Goal: Complete application form: Complete application form

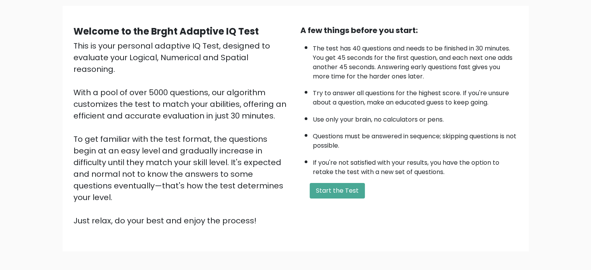
scroll to position [66, 0]
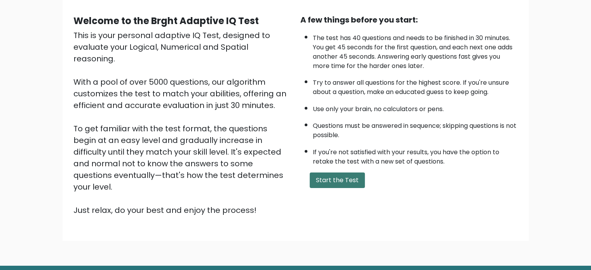
click at [316, 177] on button "Start the Test" at bounding box center [337, 181] width 55 height 16
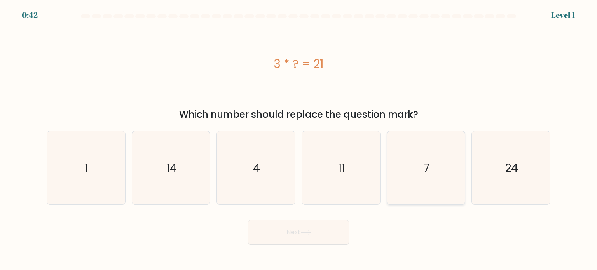
click at [440, 162] on icon "7" at bounding box center [426, 167] width 73 height 73
click at [299, 139] on input "e. 7" at bounding box center [299, 137] width 0 height 4
radio input "true"
click at [274, 217] on div "Next" at bounding box center [298, 229] width 513 height 31
click at [281, 227] on button "Next" at bounding box center [298, 232] width 101 height 25
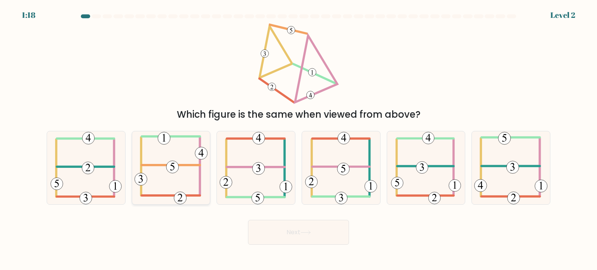
click at [173, 180] on icon at bounding box center [171, 167] width 73 height 73
click at [299, 139] on input "b." at bounding box center [299, 137] width 0 height 4
radio input "true"
click at [273, 229] on button "Next" at bounding box center [298, 232] width 101 height 25
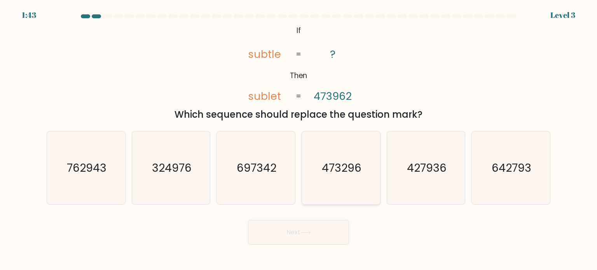
click at [328, 178] on icon "473296" at bounding box center [340, 167] width 73 height 73
click at [299, 139] on input "d. 473296" at bounding box center [299, 137] width 0 height 4
radio input "true"
click at [329, 228] on button "Next" at bounding box center [298, 232] width 101 height 25
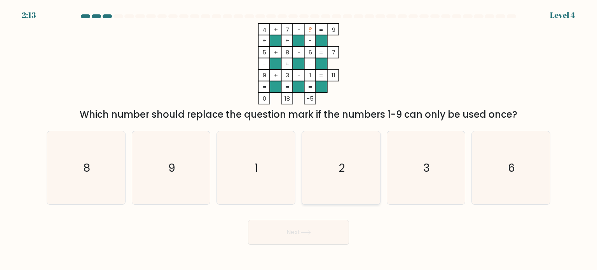
click at [331, 178] on icon "2" at bounding box center [340, 167] width 73 height 73
click at [299, 139] on input "d. 2" at bounding box center [299, 137] width 0 height 4
radio input "true"
click at [303, 236] on button "Next" at bounding box center [298, 232] width 101 height 25
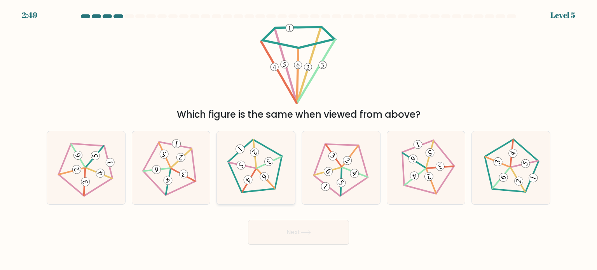
click at [267, 184] on icon at bounding box center [256, 167] width 59 height 59
click at [299, 139] on input "c." at bounding box center [299, 137] width 0 height 4
radio input "true"
click at [296, 230] on button "Next" at bounding box center [298, 232] width 101 height 25
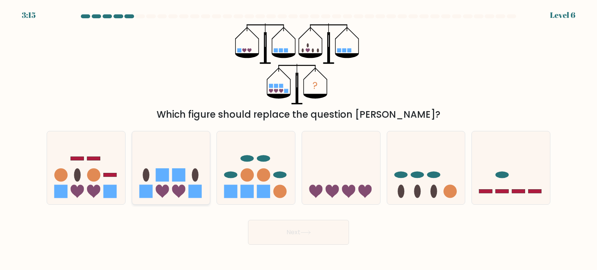
click at [173, 169] on rect at bounding box center [178, 174] width 13 height 13
click at [299, 139] on input "b." at bounding box center [299, 137] width 0 height 4
radio input "true"
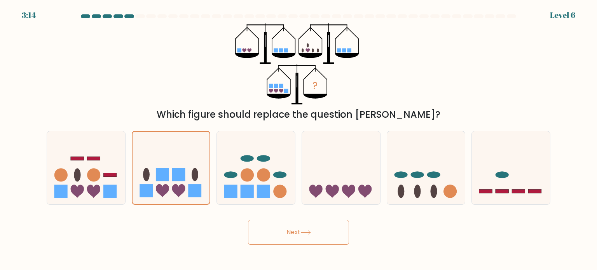
click at [261, 234] on button "Next" at bounding box center [298, 232] width 101 height 25
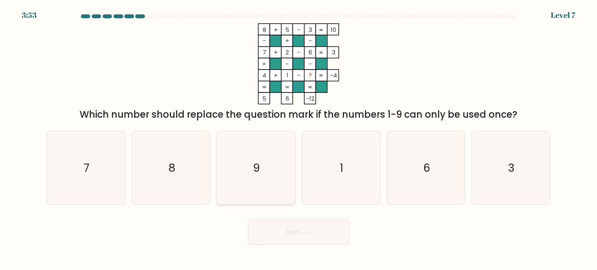
click at [281, 175] on icon "9" at bounding box center [255, 167] width 73 height 73
click at [299, 139] on input "c. 9" at bounding box center [299, 137] width 0 height 4
radio input "true"
click at [306, 236] on button "Next" at bounding box center [298, 232] width 101 height 25
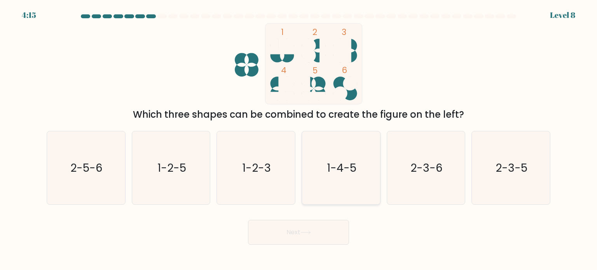
click at [344, 174] on text "1-4-5" at bounding box center [342, 168] width 30 height 16
click at [299, 139] on input "d. 1-4-5" at bounding box center [299, 137] width 0 height 4
radio input "true"
click at [318, 239] on button "Next" at bounding box center [298, 232] width 101 height 25
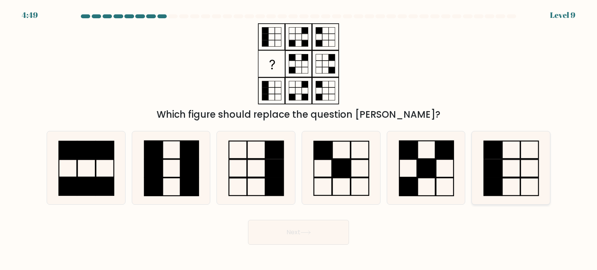
click at [481, 174] on icon at bounding box center [510, 167] width 73 height 73
click at [299, 139] on input "f." at bounding box center [299, 137] width 0 height 4
radio input "true"
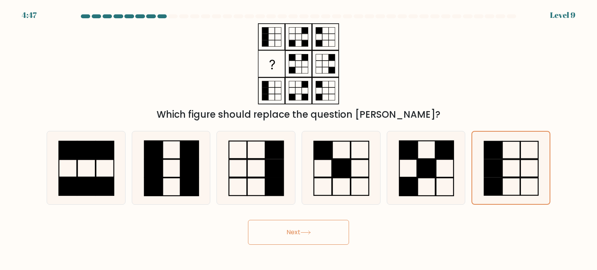
click at [308, 241] on button "Next" at bounding box center [298, 232] width 101 height 25
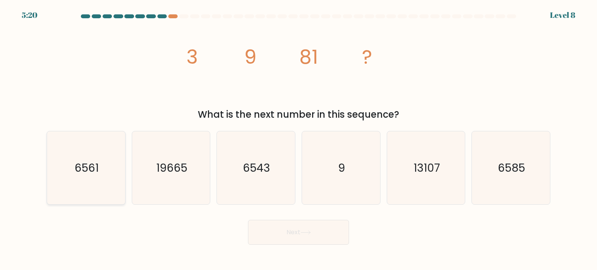
click at [112, 171] on icon "6561" at bounding box center [85, 167] width 73 height 73
click at [299, 139] on input "a. 6561" at bounding box center [299, 137] width 0 height 4
radio input "true"
click at [279, 231] on button "Next" at bounding box center [298, 232] width 101 height 25
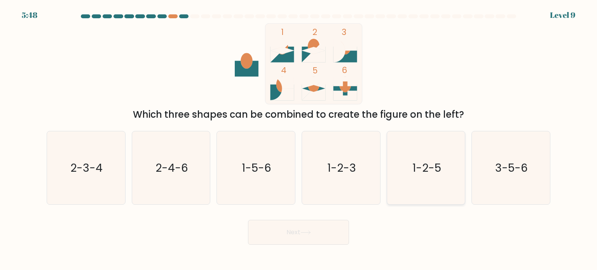
click at [425, 169] on text "1-2-5" at bounding box center [427, 168] width 29 height 16
click at [299, 139] on input "e. 1-2-5" at bounding box center [299, 137] width 0 height 4
radio input "true"
click at [313, 233] on button "Next" at bounding box center [298, 232] width 101 height 25
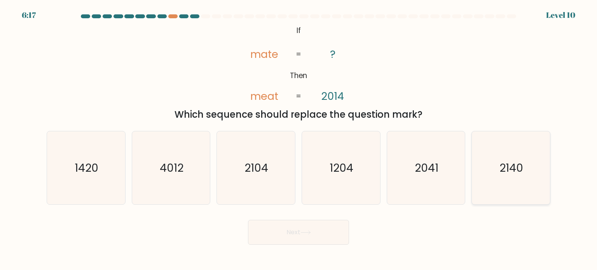
click at [539, 149] on icon "2140" at bounding box center [510, 167] width 73 height 73
click at [299, 139] on input "f. 2140" at bounding box center [299, 137] width 0 height 4
radio input "true"
click at [302, 236] on button "Next" at bounding box center [298, 232] width 101 height 25
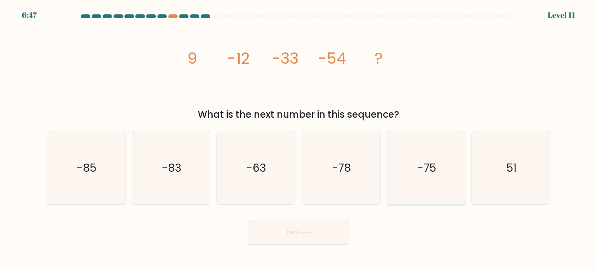
click at [423, 177] on icon "-75" at bounding box center [426, 167] width 73 height 73
click at [299, 139] on input "e. -75" at bounding box center [299, 137] width 0 height 4
radio input "true"
click at [330, 234] on button "Next" at bounding box center [298, 232] width 101 height 25
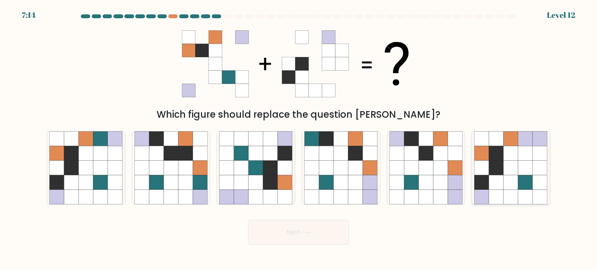
click at [519, 180] on icon at bounding box center [525, 182] width 15 height 15
click at [299, 139] on input "f." at bounding box center [299, 137] width 0 height 4
radio input "true"
click at [283, 229] on button "Next" at bounding box center [298, 232] width 101 height 25
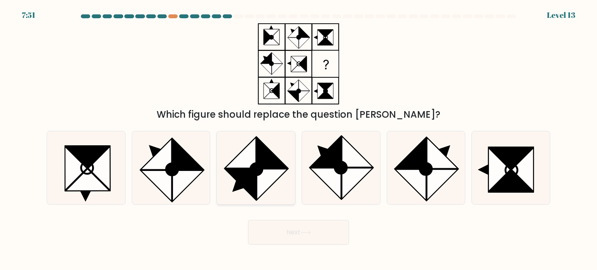
click at [239, 173] on icon at bounding box center [240, 184] width 31 height 31
click at [299, 139] on input "c." at bounding box center [299, 137] width 0 height 4
radio input "true"
click at [280, 227] on button "Next" at bounding box center [298, 232] width 101 height 25
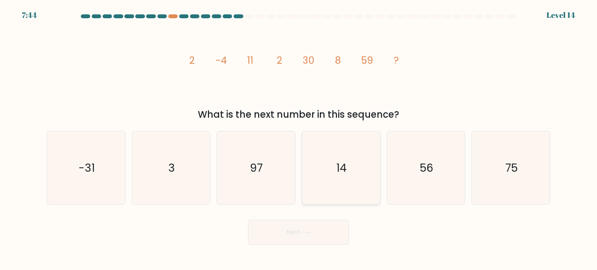
click at [329, 191] on icon "14" at bounding box center [340, 167] width 73 height 73
click at [299, 139] on input "d. 14" at bounding box center [299, 137] width 0 height 4
radio input "true"
click at [308, 242] on button "Next" at bounding box center [298, 232] width 101 height 25
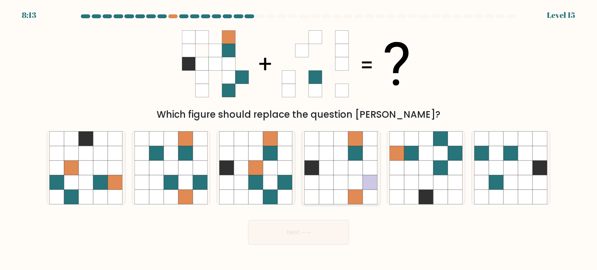
click at [344, 182] on icon at bounding box center [341, 182] width 15 height 15
click at [299, 139] on input "d." at bounding box center [299, 137] width 0 height 4
radio input "true"
click at [322, 232] on button "Next" at bounding box center [298, 232] width 101 height 25
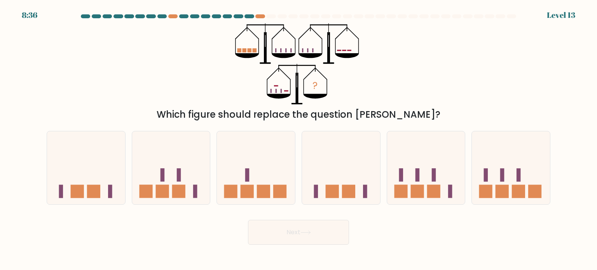
click at [300, 142] on div "d." at bounding box center [341, 168] width 85 height 74
click at [276, 152] on icon at bounding box center [256, 168] width 78 height 65
click at [299, 139] on input "c." at bounding box center [299, 137] width 0 height 4
radio input "true"
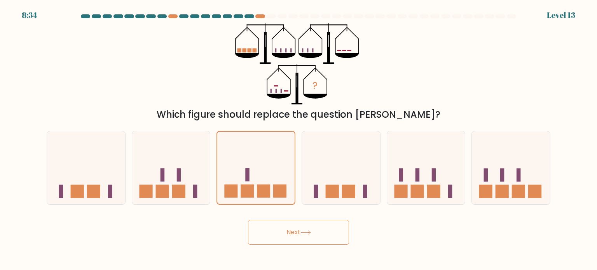
click at [306, 235] on button "Next" at bounding box center [298, 232] width 101 height 25
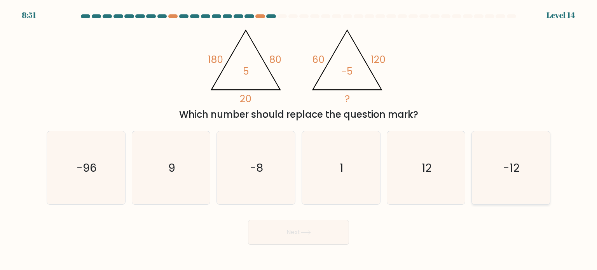
click at [507, 167] on text "-12" at bounding box center [512, 168] width 16 height 16
click at [299, 139] on input "f. -12" at bounding box center [299, 137] width 0 height 4
radio input "true"
click at [434, 165] on icon "12" at bounding box center [426, 167] width 73 height 73
click at [299, 139] on input "e. 12" at bounding box center [299, 137] width 0 height 4
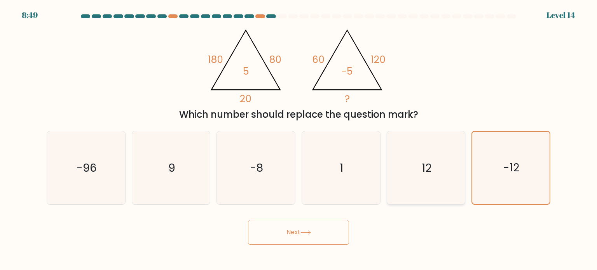
radio input "true"
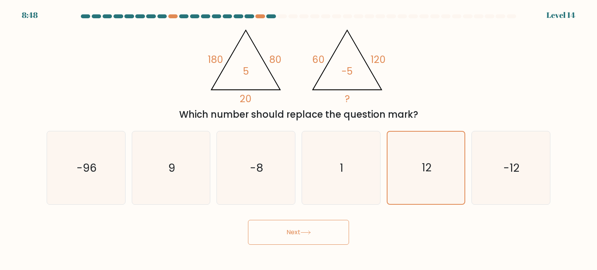
click at [332, 232] on button "Next" at bounding box center [298, 232] width 101 height 25
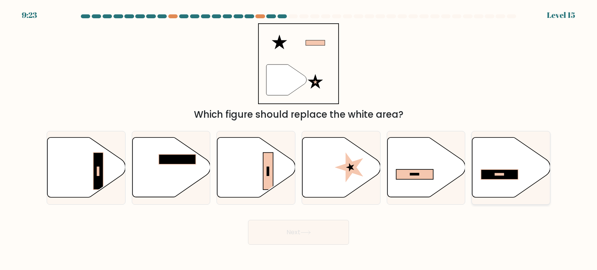
click at [489, 178] on rect at bounding box center [499, 175] width 37 height 10
click at [299, 139] on input "f." at bounding box center [299, 137] width 0 height 4
radio input "true"
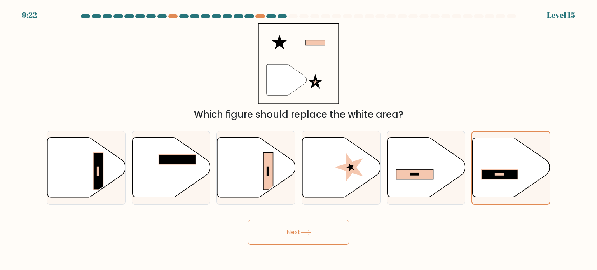
click at [283, 240] on button "Next" at bounding box center [298, 232] width 101 height 25
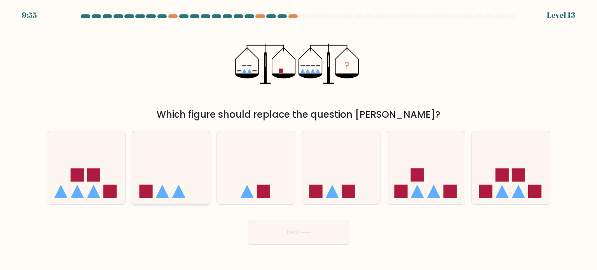
click at [162, 191] on icon at bounding box center [162, 191] width 13 height 13
click at [299, 139] on input "b." at bounding box center [299, 137] width 0 height 4
radio input "true"
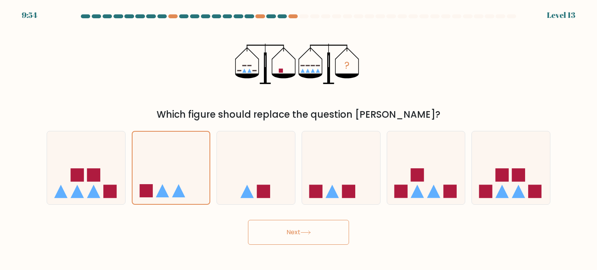
click at [270, 233] on button "Next" at bounding box center [298, 232] width 101 height 25
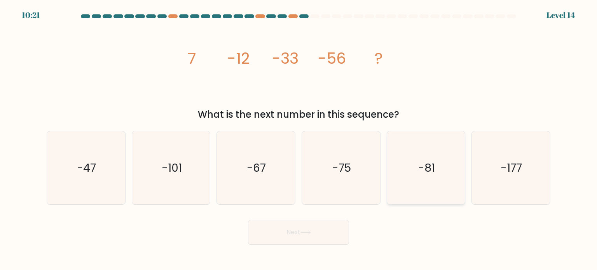
click at [404, 172] on icon "-81" at bounding box center [426, 167] width 73 height 73
click at [299, 139] on input "e. -81" at bounding box center [299, 137] width 0 height 4
radio input "true"
click at [325, 225] on button "Next" at bounding box center [298, 232] width 101 height 25
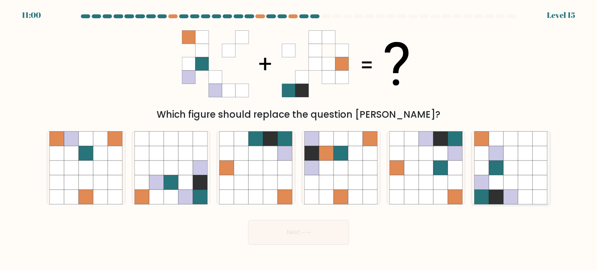
click at [496, 150] on icon at bounding box center [496, 153] width 15 height 15
click at [299, 139] on input "f." at bounding box center [299, 137] width 0 height 4
radio input "true"
click at [323, 239] on button "Next" at bounding box center [298, 232] width 101 height 25
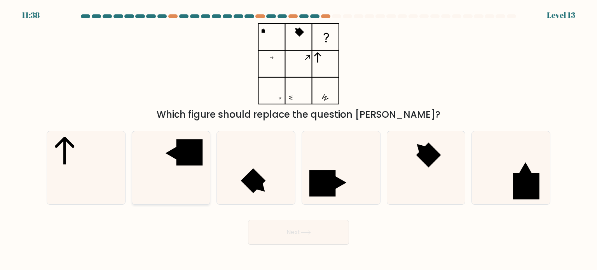
click at [179, 172] on icon at bounding box center [171, 167] width 73 height 73
click at [299, 139] on input "b." at bounding box center [299, 137] width 0 height 4
radio input "true"
click at [278, 236] on button "Next" at bounding box center [298, 232] width 101 height 25
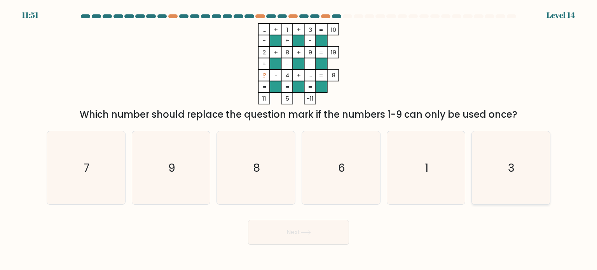
click at [512, 154] on icon "3" at bounding box center [510, 167] width 73 height 73
click at [299, 139] on input "f. 3" at bounding box center [299, 137] width 0 height 4
radio input "true"
click at [297, 234] on button "Next" at bounding box center [298, 232] width 101 height 25
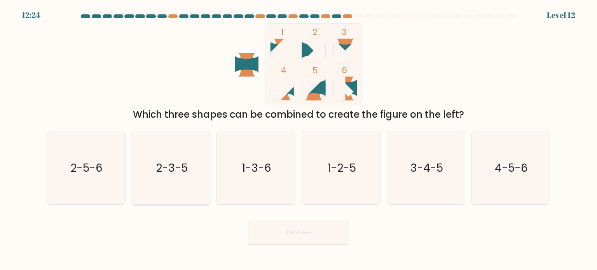
click at [149, 166] on icon "2-3-5" at bounding box center [171, 167] width 73 height 73
click at [299, 139] on input "b. 2-3-5" at bounding box center [299, 137] width 0 height 4
radio input "true"
click at [269, 229] on button "Next" at bounding box center [298, 232] width 101 height 25
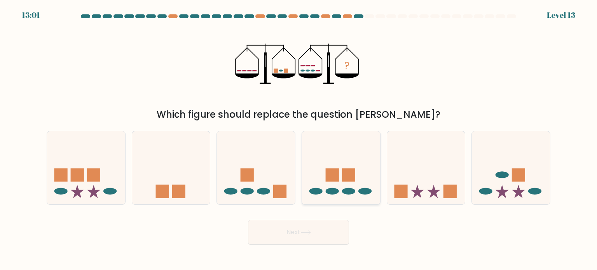
click at [355, 142] on icon at bounding box center [341, 168] width 78 height 65
click at [299, 139] on input "d." at bounding box center [299, 137] width 0 height 4
radio input "true"
click at [327, 227] on button "Next" at bounding box center [298, 232] width 101 height 25
click at [328, 231] on button "Next" at bounding box center [298, 232] width 101 height 25
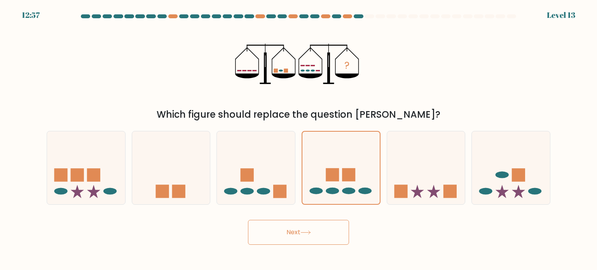
click at [328, 231] on button "Next" at bounding box center [298, 232] width 101 height 25
click at [316, 238] on button "Next" at bounding box center [298, 232] width 101 height 25
click at [391, 206] on form at bounding box center [298, 129] width 597 height 231
click at [402, 192] on rect at bounding box center [400, 191] width 13 height 13
click at [299, 139] on input "e." at bounding box center [299, 137] width 0 height 4
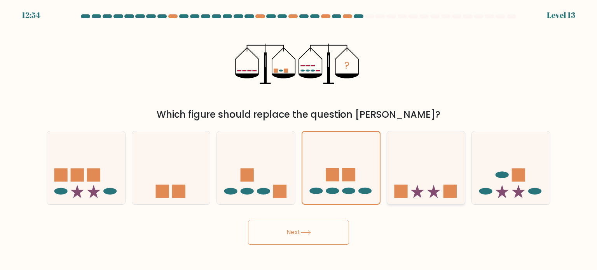
radio input "true"
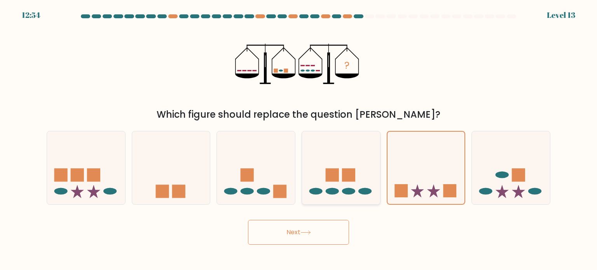
click at [352, 184] on icon at bounding box center [341, 168] width 78 height 65
click at [299, 139] on input "d." at bounding box center [299, 137] width 0 height 4
radio input "true"
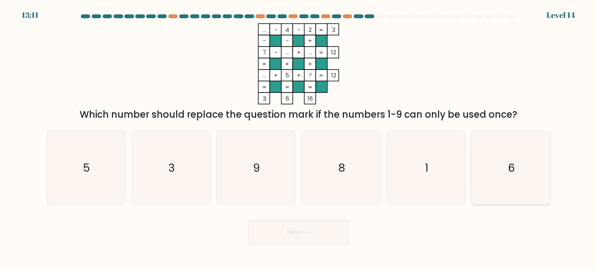
click at [481, 145] on icon "6" at bounding box center [510, 167] width 73 height 73
click at [299, 139] on input "f. 6" at bounding box center [299, 137] width 0 height 4
radio input "true"
click at [295, 236] on button "Next" at bounding box center [298, 232] width 101 height 25
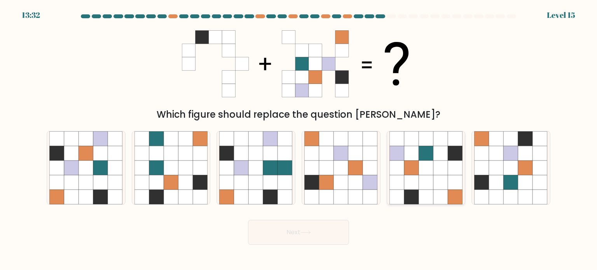
click at [425, 192] on icon at bounding box center [426, 197] width 15 height 15
click at [299, 139] on input "e." at bounding box center [299, 137] width 0 height 4
radio input "true"
click at [318, 231] on button "Next" at bounding box center [298, 232] width 101 height 25
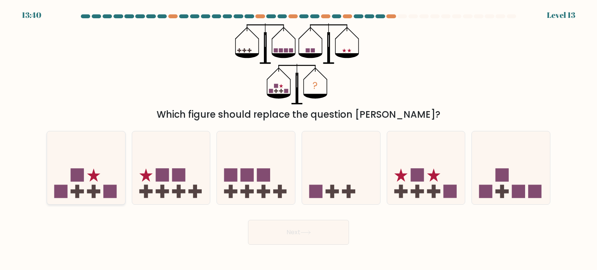
click at [86, 194] on icon at bounding box center [86, 168] width 78 height 65
click at [299, 139] on input "a." at bounding box center [299, 137] width 0 height 4
radio input "true"
click at [323, 234] on button "Next" at bounding box center [298, 232] width 101 height 25
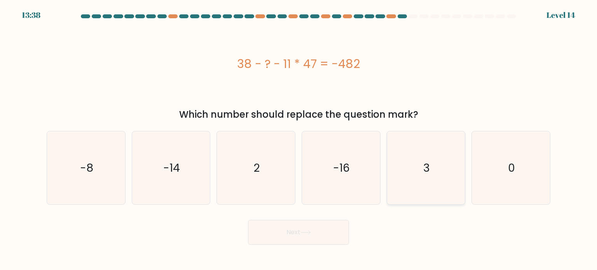
click at [425, 145] on icon "3" at bounding box center [426, 167] width 73 height 73
click at [299, 139] on input "e. 3" at bounding box center [299, 137] width 0 height 4
radio input "true"
click at [302, 236] on button "Next" at bounding box center [298, 232] width 101 height 25
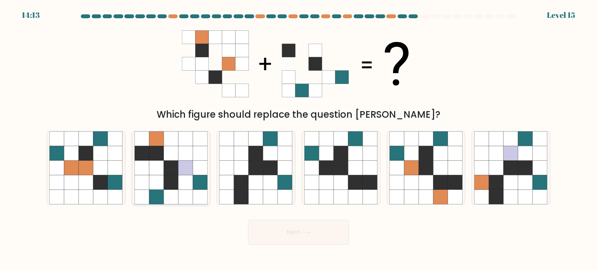
click at [158, 189] on icon at bounding box center [156, 182] width 15 height 15
click at [299, 139] on input "b." at bounding box center [299, 137] width 0 height 4
radio input "true"
click at [406, 164] on icon at bounding box center [411, 168] width 15 height 15
click at [299, 139] on input "e." at bounding box center [299, 137] width 0 height 4
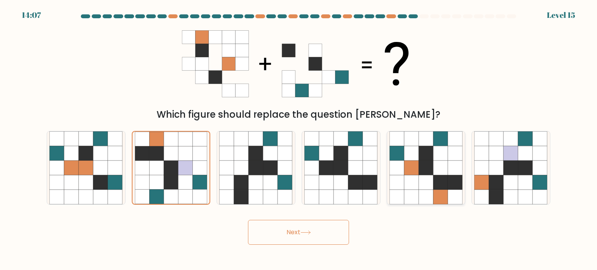
radio input "true"
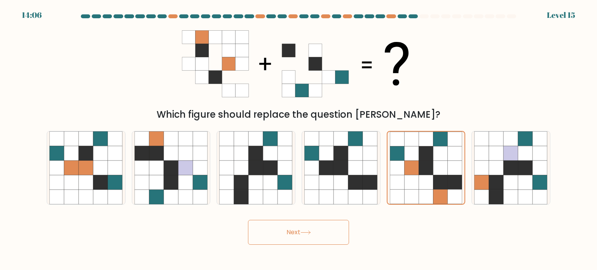
click at [309, 229] on button "Next" at bounding box center [298, 232] width 101 height 25
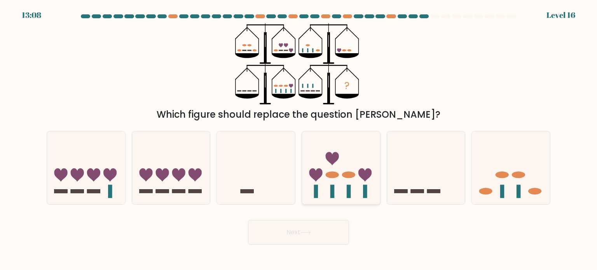
click at [333, 161] on icon at bounding box center [332, 158] width 13 height 13
click at [299, 139] on input "d." at bounding box center [299, 137] width 0 height 4
radio input "true"
click at [317, 234] on button "Next" at bounding box center [298, 232] width 101 height 25
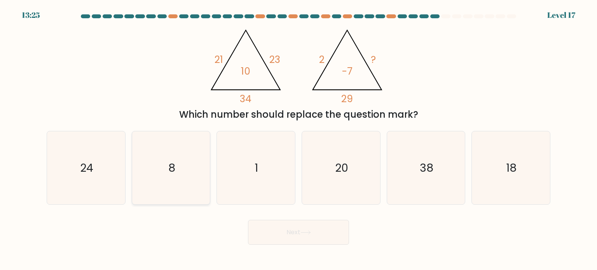
click at [187, 190] on icon "8" at bounding box center [171, 167] width 73 height 73
click at [299, 139] on input "b. 8" at bounding box center [299, 137] width 0 height 4
radio input "true"
click at [259, 238] on button "Next" at bounding box center [298, 232] width 101 height 25
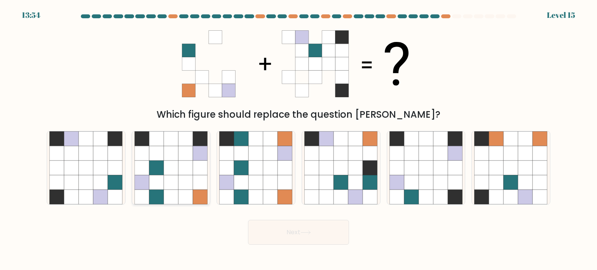
click at [159, 193] on icon at bounding box center [156, 197] width 15 height 15
click at [299, 139] on input "b." at bounding box center [299, 137] width 0 height 4
radio input "true"
click at [273, 236] on button "Next" at bounding box center [298, 232] width 101 height 25
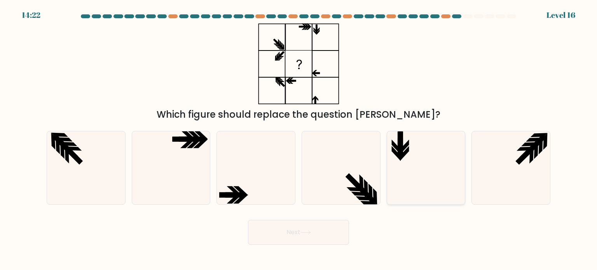
click at [440, 180] on icon at bounding box center [426, 167] width 73 height 73
click at [299, 139] on input "e." at bounding box center [299, 137] width 0 height 4
radio input "true"
click at [322, 231] on button "Next" at bounding box center [298, 232] width 101 height 25
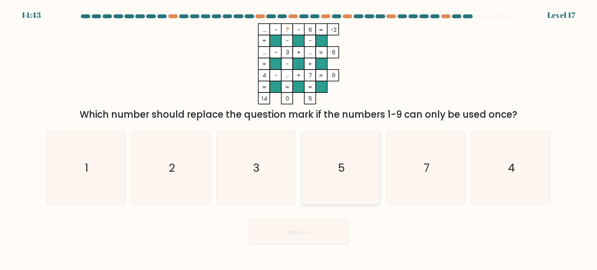
click at [336, 151] on icon "5" at bounding box center [340, 167] width 73 height 73
click at [299, 139] on input "d. 5" at bounding box center [299, 137] width 0 height 4
radio input "true"
click at [284, 235] on button "Next" at bounding box center [298, 232] width 101 height 25
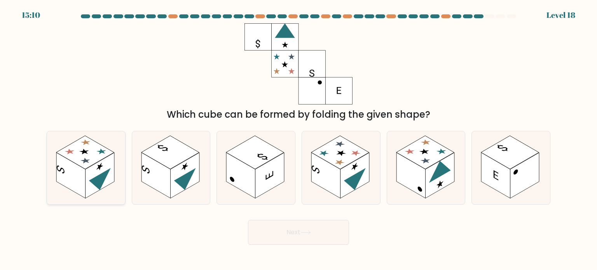
click at [84, 159] on rect at bounding box center [85, 152] width 58 height 33
click at [299, 139] on input "a." at bounding box center [299, 137] width 0 height 4
radio input "true"
click at [272, 235] on button "Next" at bounding box center [298, 232] width 101 height 25
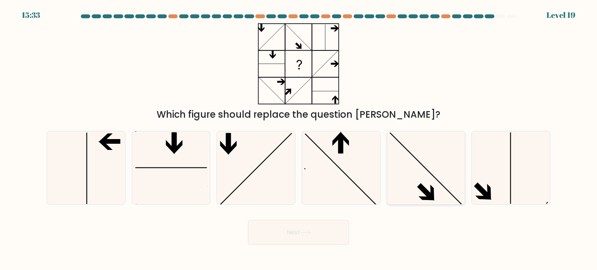
click at [402, 203] on icon at bounding box center [426, 167] width 73 height 73
click at [299, 139] on input "e." at bounding box center [299, 137] width 0 height 4
radio input "true"
click at [307, 235] on button "Next" at bounding box center [298, 232] width 101 height 25
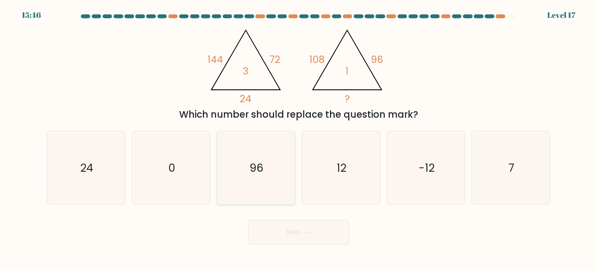
click at [253, 165] on text "96" at bounding box center [257, 168] width 14 height 16
click at [299, 139] on input "c. 96" at bounding box center [299, 137] width 0 height 4
radio input "true"
click at [284, 224] on button "Next" at bounding box center [298, 232] width 101 height 25
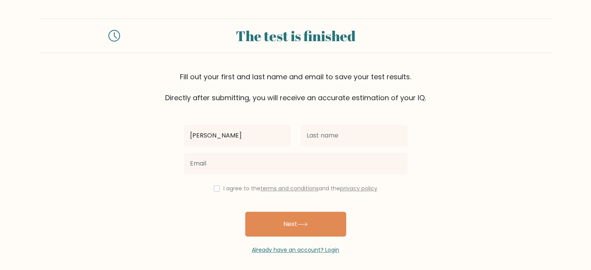
type input "[PERSON_NAME]"
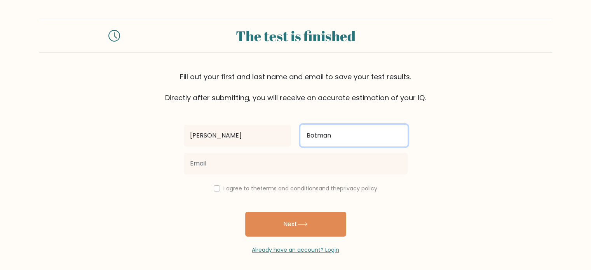
type input "Botman"
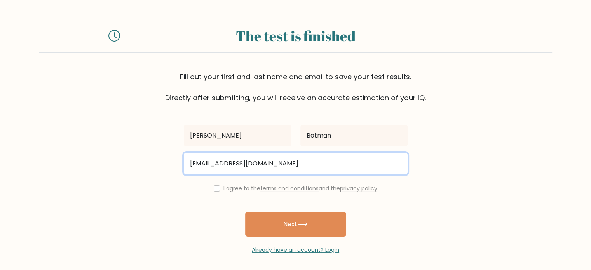
type input "hugobotman99@gmail.com"
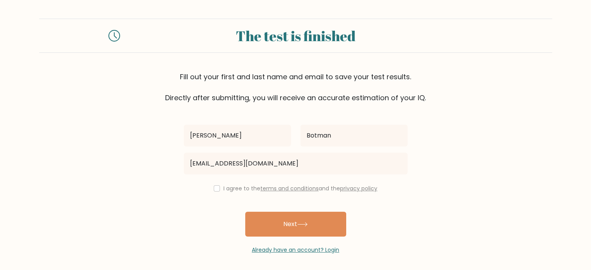
click at [221, 189] on div "I agree to the terms and conditions and the privacy policy" at bounding box center [295, 188] width 233 height 9
click at [214, 190] on input "checkbox" at bounding box center [217, 188] width 6 height 6
checkbox input "true"
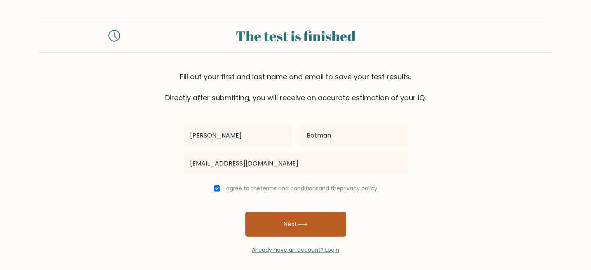
click at [260, 224] on button "Next" at bounding box center [295, 224] width 101 height 25
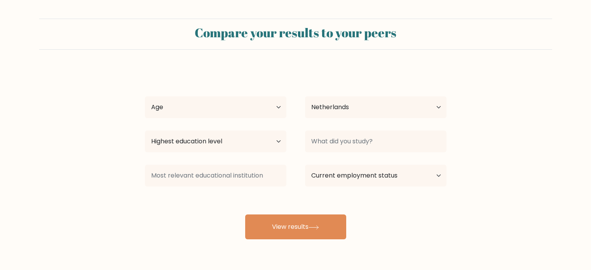
select select "NL"
click at [182, 106] on select "Age Under 18 years old 18-24 years old 25-34 years old 35-44 years old 45-54 ye…" at bounding box center [216, 107] width 142 height 22
select select "25_34"
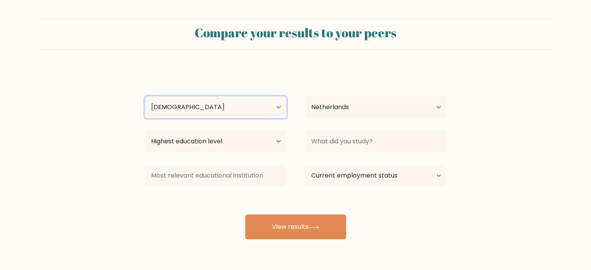
click at [145, 96] on select "Age Under 18 years old 18-24 years old 25-34 years old 35-44 years old 45-54 ye…" at bounding box center [216, 107] width 142 height 22
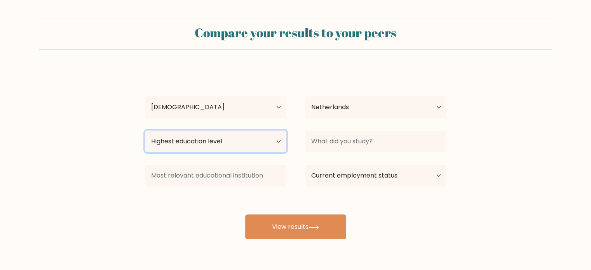
click at [199, 148] on select "Highest education level No schooling Primary Lower Secondary Upper Secondary Oc…" at bounding box center [216, 142] width 142 height 22
select select "masters_degree"
click at [145, 131] on select "Highest education level No schooling Primary Lower Secondary Upper Secondary Oc…" at bounding box center [216, 142] width 142 height 22
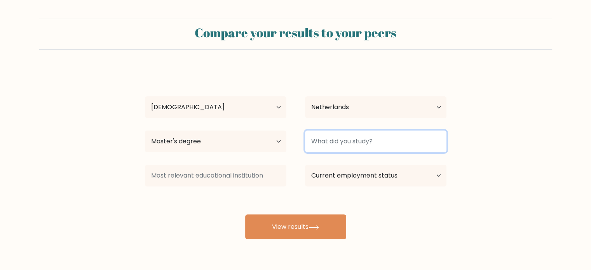
click at [326, 143] on input at bounding box center [376, 142] width 142 height 22
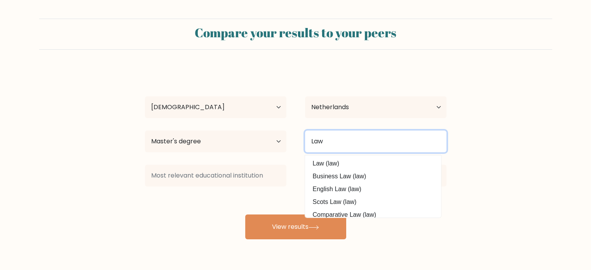
type input "Law"
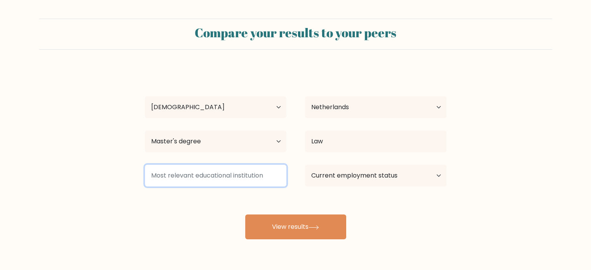
click at [241, 182] on input at bounding box center [216, 176] width 142 height 22
type input "A"
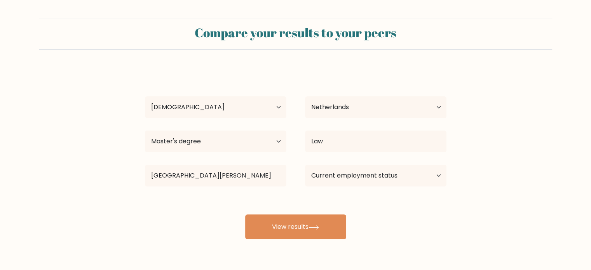
click at [230, 225] on div "Hugo Botman Age Under 18 years old 18-24 years old 25-34 years old 35-44 years …" at bounding box center [295, 153] width 311 height 171
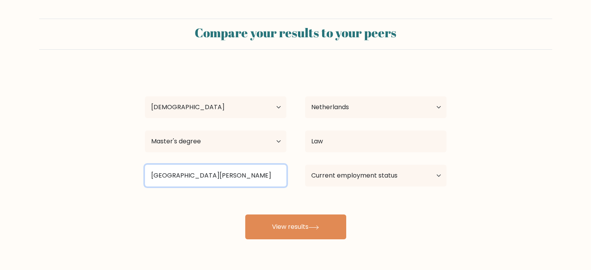
click at [211, 174] on input "University of Amster" at bounding box center [216, 176] width 142 height 22
click at [224, 178] on input "University of Amster" at bounding box center [216, 176] width 142 height 22
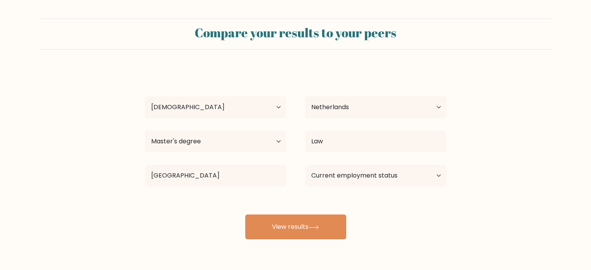
click at [225, 224] on div "Hugo Botman Age Under 18 years old 18-24 years old 25-34 years old 35-44 years …" at bounding box center [295, 153] width 311 height 171
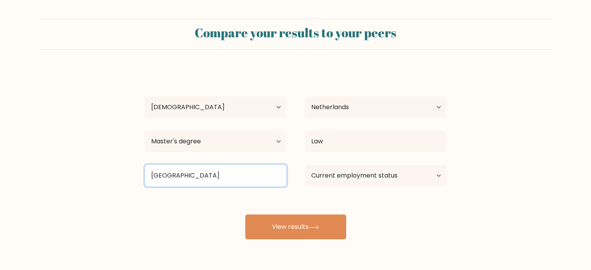
click at [183, 180] on input "University of Amsterda" at bounding box center [216, 176] width 142 height 22
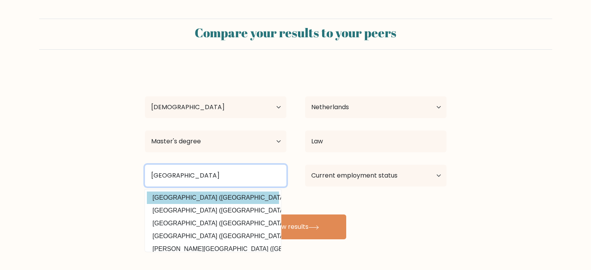
type input "Universiteit van Amsterdam"
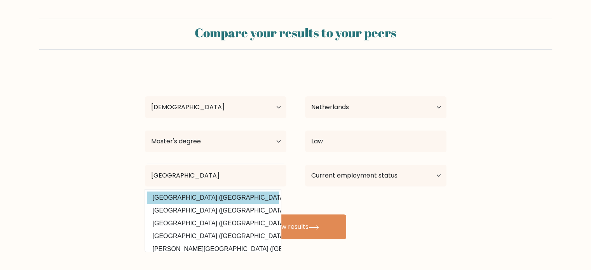
click at [192, 196] on div "Hugo Botman Age Under 18 years old 18-24 years old 25-34 years old 35-44 years …" at bounding box center [295, 153] width 311 height 171
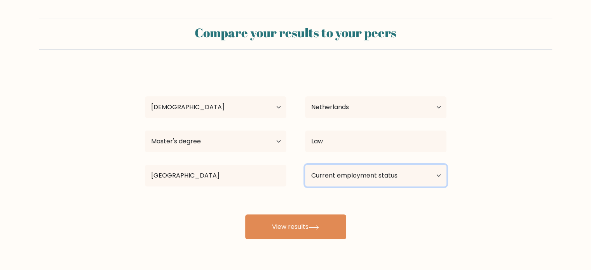
click at [353, 177] on select "Current employment status Employed Student Retired Other / prefer not to answer" at bounding box center [376, 176] width 142 height 22
select select "other"
click at [305, 165] on select "Current employment status Employed Student Retired Other / prefer not to answer" at bounding box center [376, 176] width 142 height 22
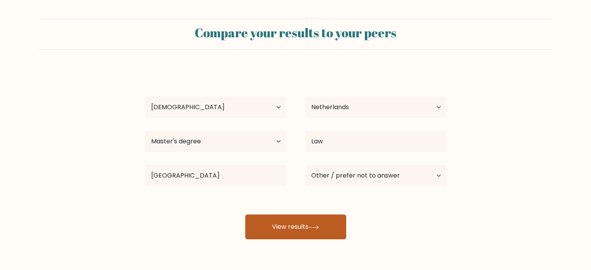
click at [302, 225] on button "View results" at bounding box center [295, 227] width 101 height 25
